Goal: Task Accomplishment & Management: Manage account settings

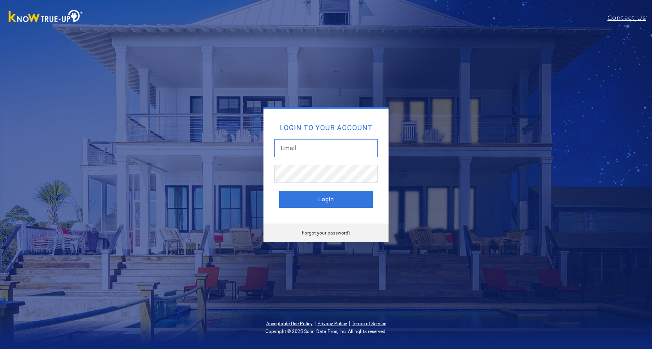
type input "[EMAIL_ADDRESS][DOMAIN_NAME]"
click at [343, 204] on button "Login" at bounding box center [326, 199] width 94 height 17
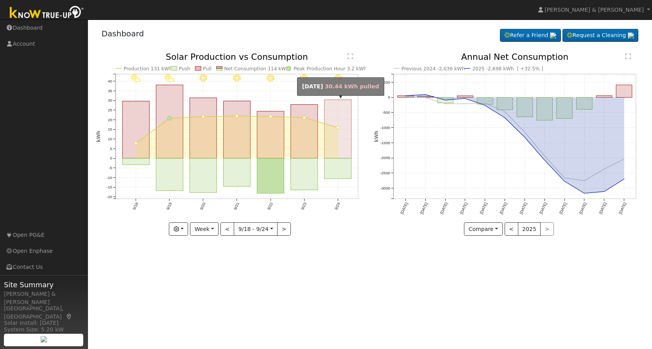
click at [337, 136] on rect "onclick=""" at bounding box center [338, 129] width 27 height 59
type input "[DATE]"
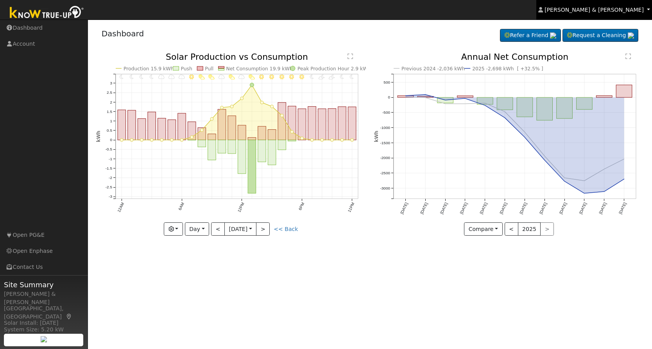
click at [590, 12] on span "[PERSON_NAME] & [PERSON_NAME]" at bounding box center [594, 10] width 99 height 6
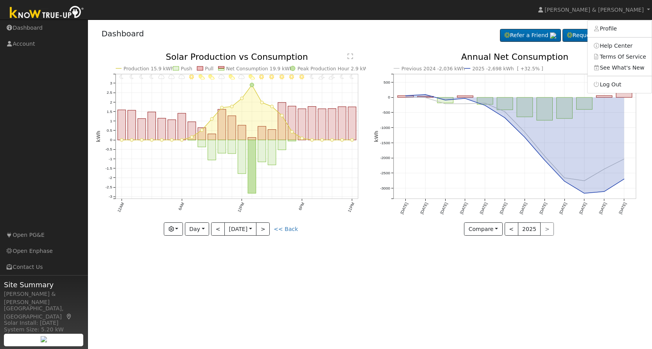
click at [610, 86] on link "Log Out" at bounding box center [620, 84] width 64 height 11
